Goal: Task Accomplishment & Management: Manage account settings

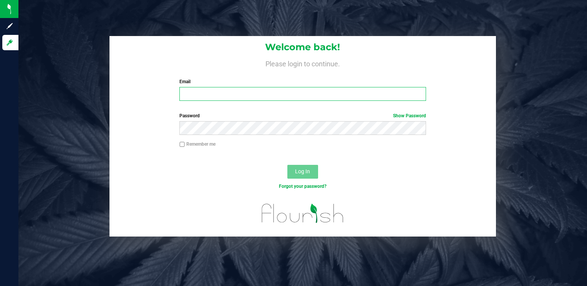
click at [230, 94] on input "Email" at bounding box center [302, 94] width 246 height 14
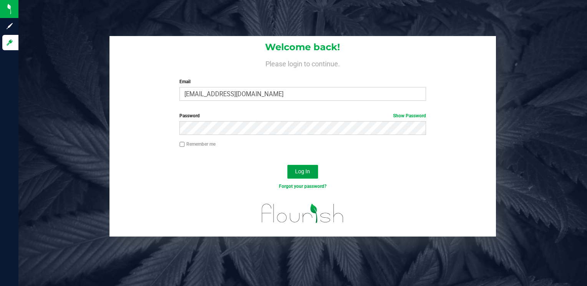
click at [301, 169] on span "Log In" at bounding box center [302, 172] width 15 height 6
click at [179, 135] on div at bounding box center [179, 135] width 0 height 0
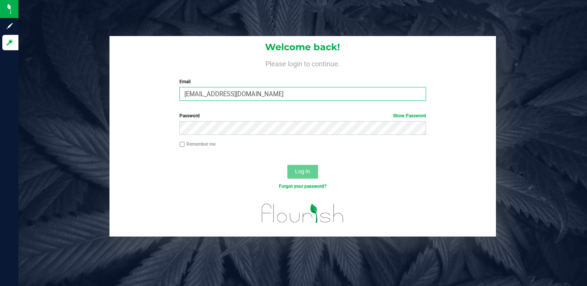
click at [184, 93] on input "[EMAIL_ADDRESS][DOMAIN_NAME]" at bounding box center [302, 94] width 246 height 14
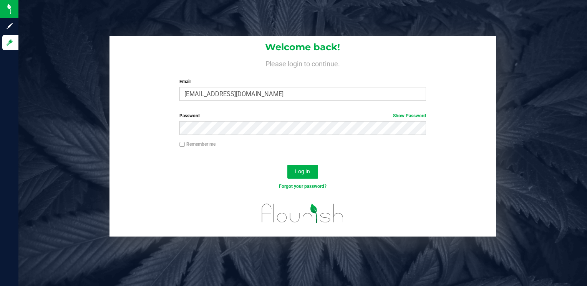
click at [413, 117] on link "Show Password" at bounding box center [409, 115] width 33 height 5
click at [299, 170] on span "Log In" at bounding box center [302, 172] width 15 height 6
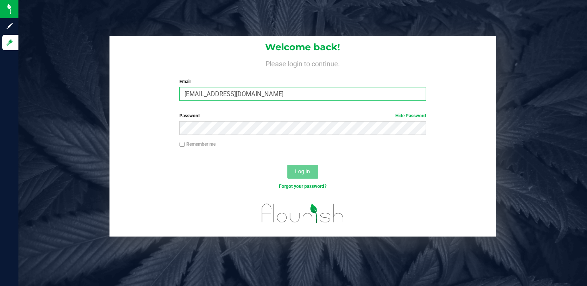
drag, startPoint x: 275, startPoint y: 96, endPoint x: 65, endPoint y: 90, distance: 210.5
click at [88, 96] on div "Welcome back! Please login to continue. Email [EMAIL_ADDRESS][DOMAIN_NAME] Requ…" at bounding box center [303, 136] width 580 height 201
type input "[EMAIL_ADDRESS][DOMAIN_NAME]"
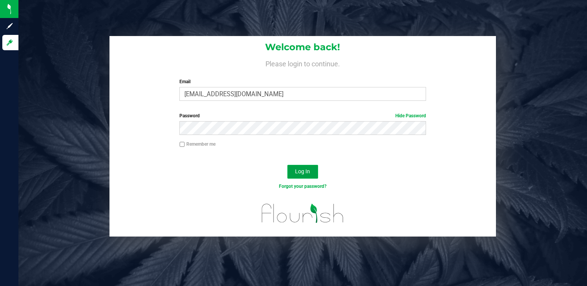
click at [306, 177] on button "Log In" at bounding box center [302, 172] width 31 height 14
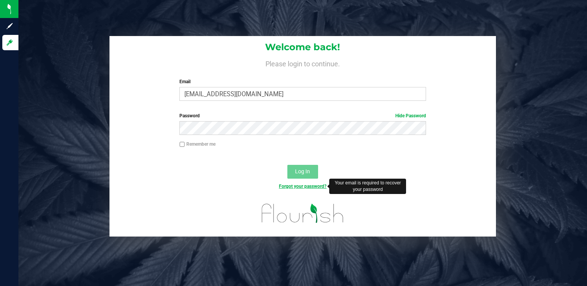
click at [299, 187] on link "Forgot your password?" at bounding box center [303, 186] width 48 height 5
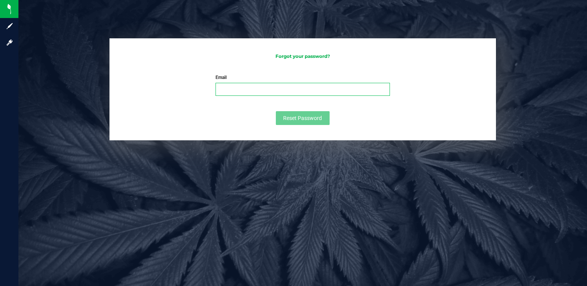
click at [315, 89] on input "Email" at bounding box center [302, 89] width 174 height 13
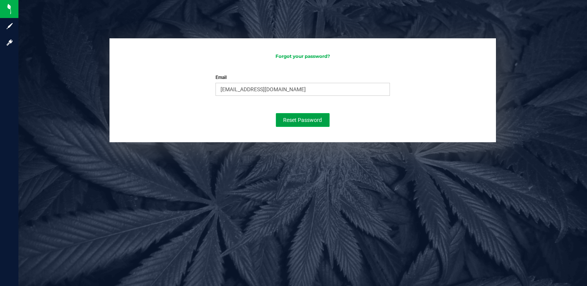
click at [304, 116] on button "Reset Password" at bounding box center [303, 120] width 54 height 14
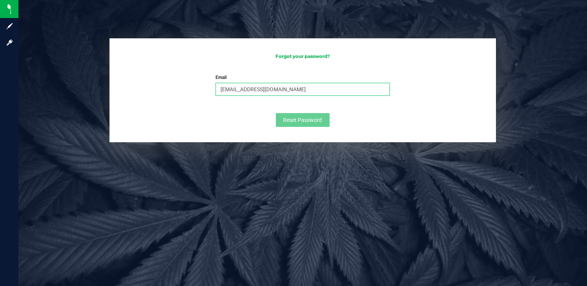
drag, startPoint x: 298, startPoint y: 89, endPoint x: 187, endPoint y: 88, distance: 110.6
click at [189, 88] on form "Email [EMAIL_ADDRESS][DOMAIN_NAME] Please enter your email Please format your e…" at bounding box center [302, 100] width 371 height 53
click at [238, 89] on input "[EMAIL_ADDRESS][DOMAIN_NAME]" at bounding box center [302, 89] width 174 height 13
type input "[EMAIL_ADDRESS][DOMAIN_NAME]"
click at [254, 117] on div "Reset Password" at bounding box center [302, 120] width 174 height 14
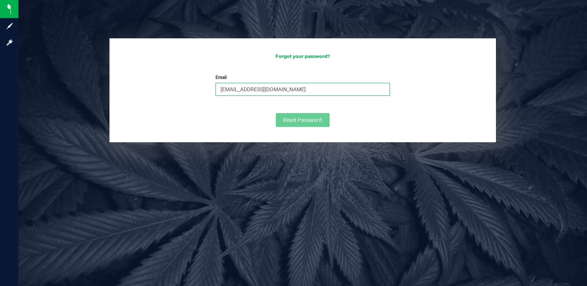
click at [280, 89] on input "[EMAIL_ADDRESS][DOMAIN_NAME]" at bounding box center [302, 89] width 174 height 13
click at [403, 121] on form "Email [EMAIL_ADDRESS][DOMAIN_NAME] Please enter your email Please format your e…" at bounding box center [302, 100] width 371 height 53
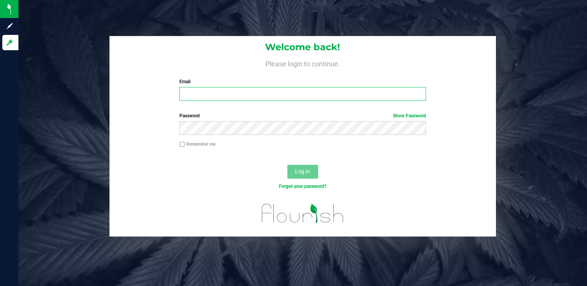
type input "[EMAIL_ADDRESS][DOMAIN_NAME]"
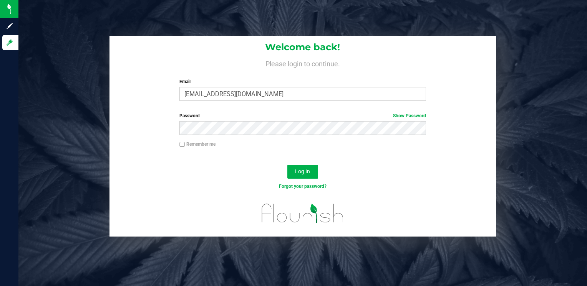
click at [396, 115] on link "Show Password" at bounding box center [409, 115] width 33 height 5
click at [293, 185] on link "Forgot your password?" at bounding box center [303, 186] width 48 height 5
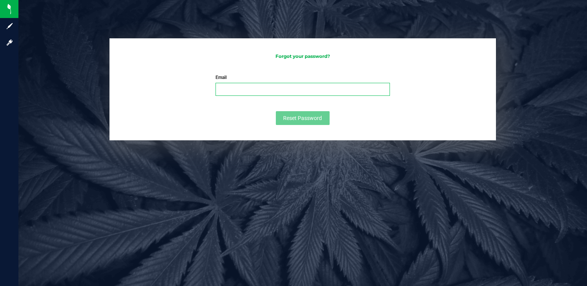
click at [247, 89] on input "Email" at bounding box center [302, 89] width 174 height 13
type input "[EMAIL_ADDRESS][DOMAIN_NAME]"
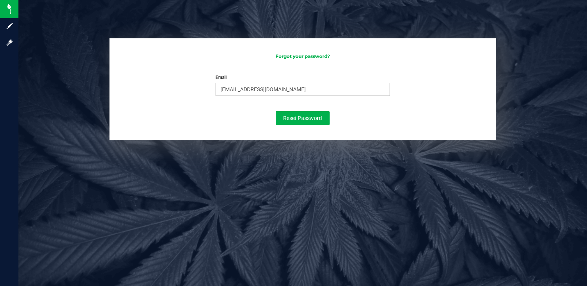
click at [416, 118] on form "Email [EMAIL_ADDRESS][DOMAIN_NAME] Please enter your email Please format your e…" at bounding box center [302, 99] width 371 height 51
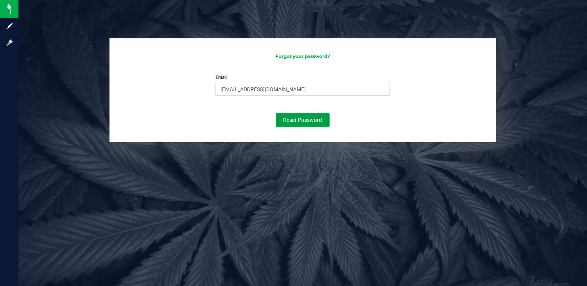
click at [304, 120] on span "Reset Password" at bounding box center [302, 120] width 39 height 6
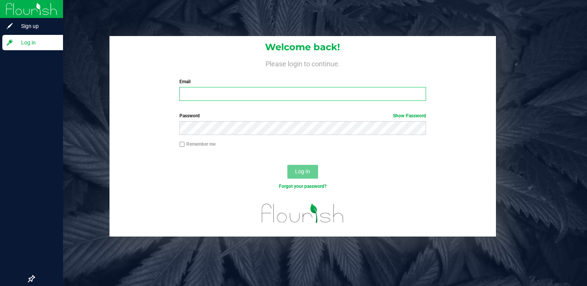
type input "[EMAIL_ADDRESS][DOMAIN_NAME]"
